Goal: Task Accomplishment & Management: Complete application form

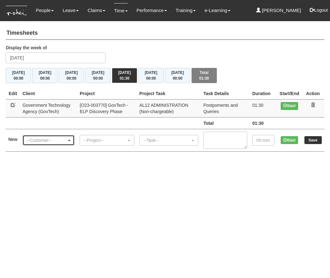
click at [54, 139] on div "--Customer--" at bounding box center [47, 140] width 40 height 6
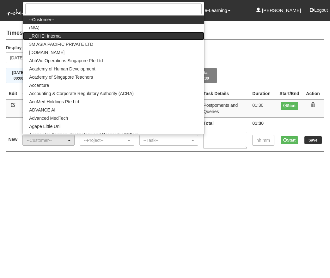
click at [67, 34] on link "_ROHEI Internal" at bounding box center [113, 36] width 181 height 8
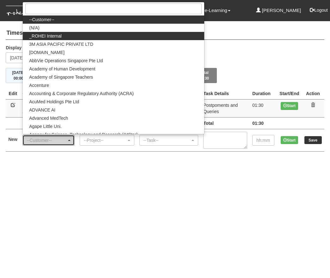
select select "397"
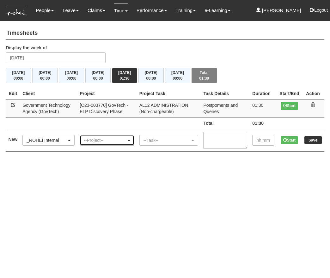
click at [109, 139] on div "--Project--" at bounding box center [105, 140] width 43 height 6
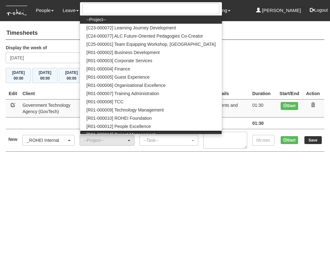
click at [124, 131] on link "[R01-000013] Project Management" at bounding box center [151, 135] width 142 height 8
select select "1495"
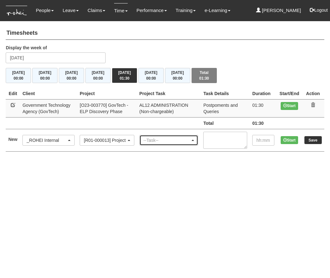
click at [158, 140] on div "--Task--" at bounding box center [167, 140] width 47 height 6
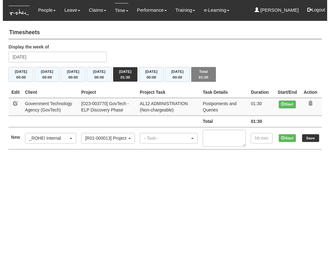
scroll to position [0, 61]
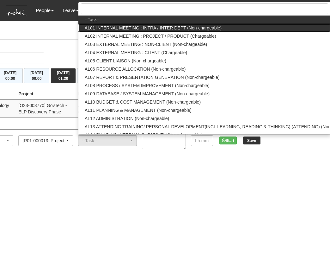
click at [190, 29] on span "AL01 INTERNAL MEETING : INTRA / INTER DEPT (Non-chargeable)" at bounding box center [153, 28] width 137 height 6
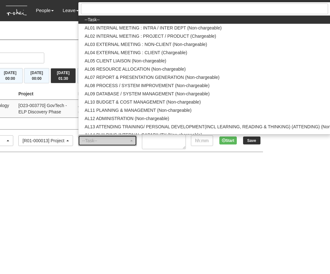
select select "40"
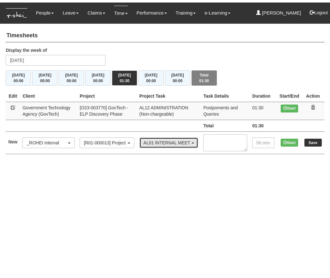
scroll to position [0, 0]
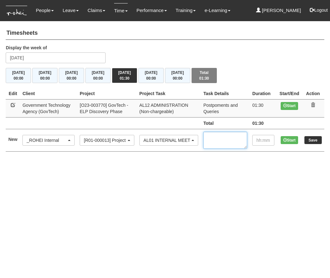
click at [228, 139] on textarea at bounding box center [225, 140] width 44 height 17
type textarea "PFRM"
type input "01:00"
click at [311, 138] on input "Save" at bounding box center [313, 140] width 17 height 8
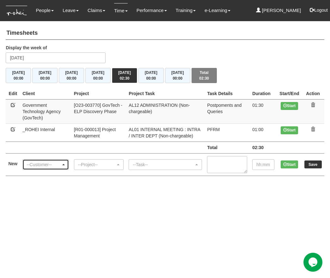
click at [39, 163] on div "--Customer--" at bounding box center [44, 165] width 34 height 6
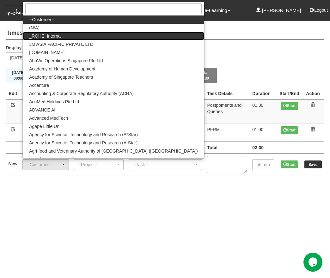
click at [66, 34] on link "_ROHEI Internal" at bounding box center [113, 36] width 181 height 8
select select "397"
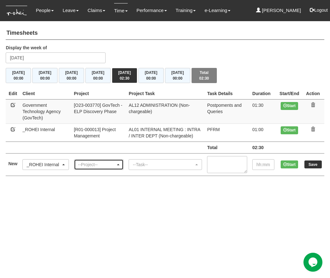
click at [107, 166] on div "--Project--" at bounding box center [97, 165] width 38 height 6
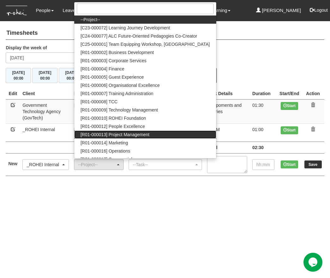
click at [136, 133] on span "[R01-000013] Project Management" at bounding box center [115, 135] width 69 height 6
select select "1495"
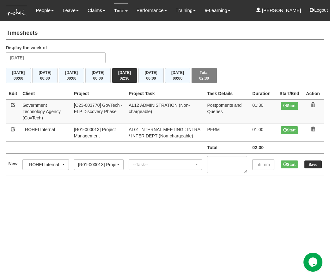
click at [153, 159] on td "--Task-- AL01 INTERNAL MEETING : INTRA / INTER DEPT (Non-chargeable) AL02 INTER…" at bounding box center [165, 164] width 78 height 22
click at [152, 162] on div "--Task--" at bounding box center [163, 165] width 61 height 6
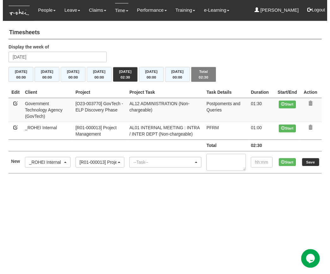
scroll to position [0, 50]
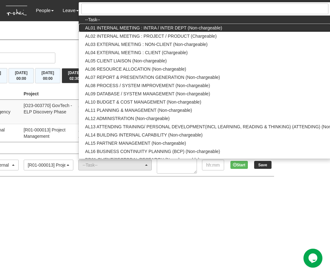
click at [184, 29] on span "AL01 INTERNAL MEETING : INTRA / INTER DEPT (Non-chargeable)" at bounding box center [153, 28] width 137 height 6
select select "40"
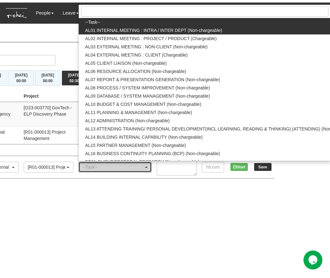
scroll to position [0, 0]
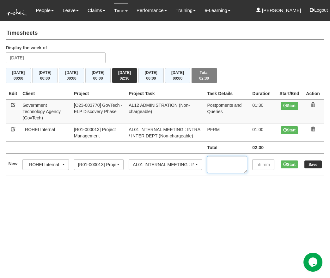
click at [225, 172] on textarea at bounding box center [227, 164] width 40 height 17
type textarea "1-1 Denise"
type input "01:25"
click at [311, 164] on input "Save" at bounding box center [313, 165] width 17 height 8
